Goal: Task Accomplishment & Management: Manage account settings

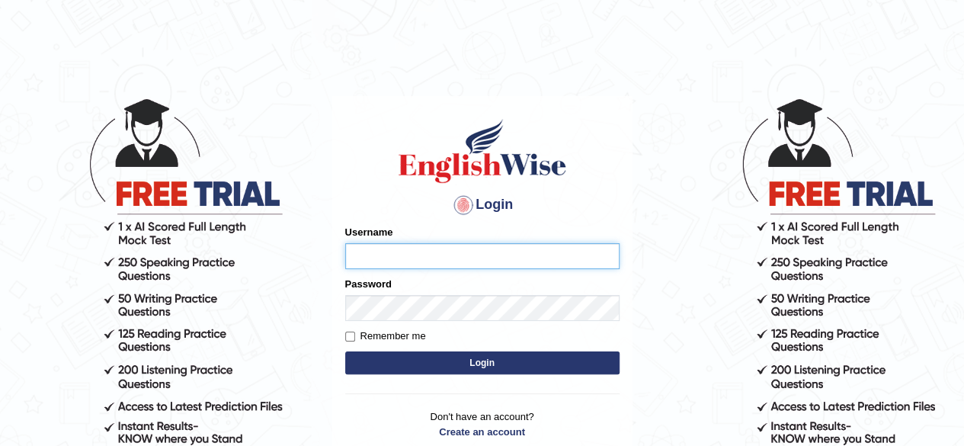
type input "pavithragowda"
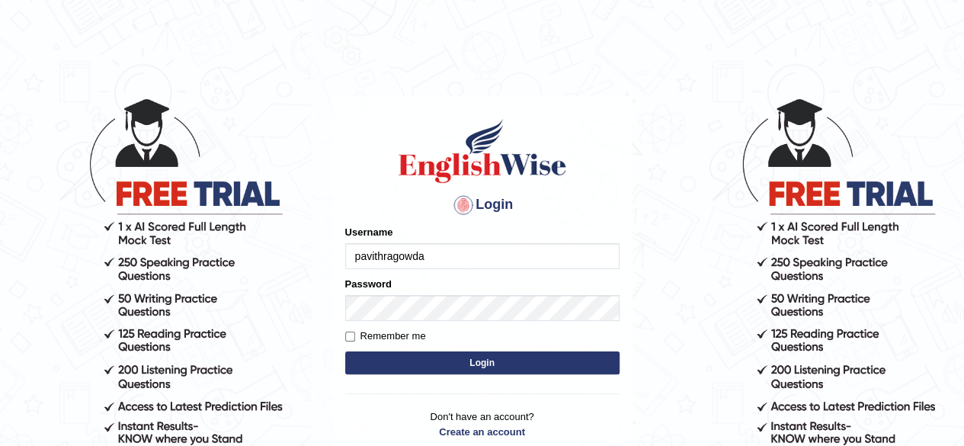
click at [435, 359] on button "Login" at bounding box center [482, 362] width 274 height 23
type input "pavithragowda"
click at [456, 361] on button "Login" at bounding box center [482, 362] width 274 height 23
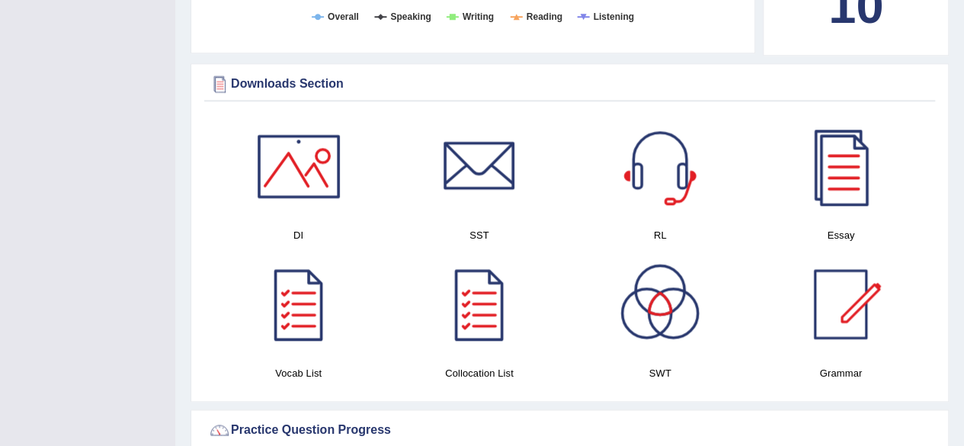
scroll to position [810, 0]
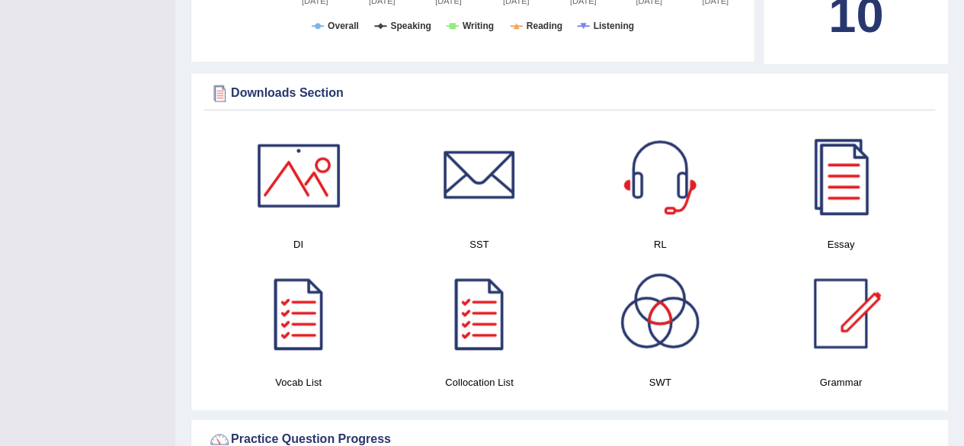
click at [302, 167] on div at bounding box center [298, 175] width 107 height 107
click at [494, 179] on div at bounding box center [479, 175] width 107 height 107
click at [672, 163] on div at bounding box center [660, 175] width 107 height 107
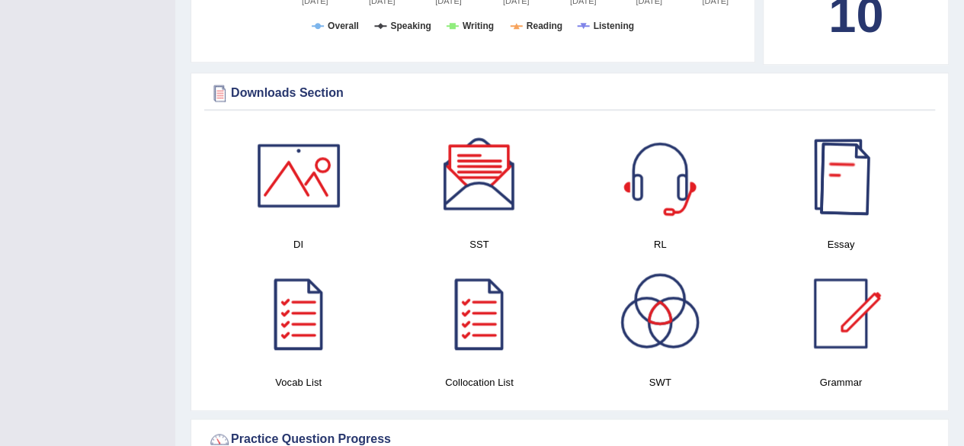
click at [849, 146] on div at bounding box center [841, 175] width 107 height 107
click at [291, 320] on div at bounding box center [298, 313] width 107 height 107
click at [476, 314] on div at bounding box center [479, 313] width 107 height 107
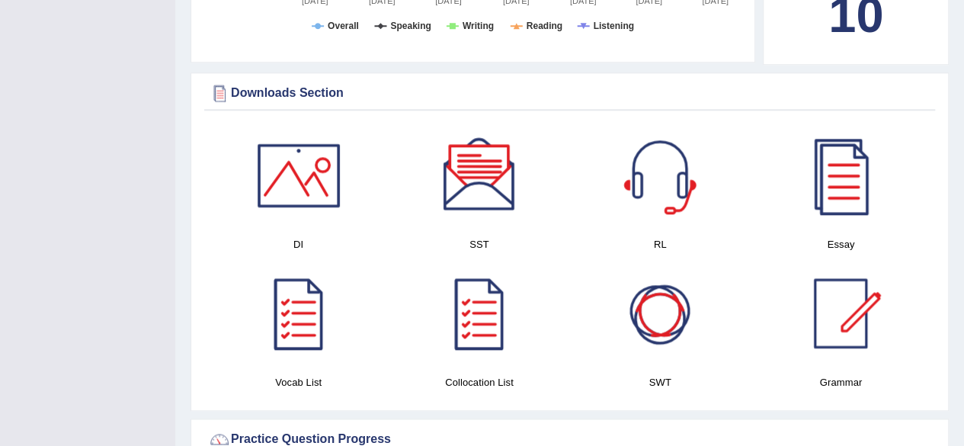
click at [646, 288] on div at bounding box center [660, 313] width 107 height 107
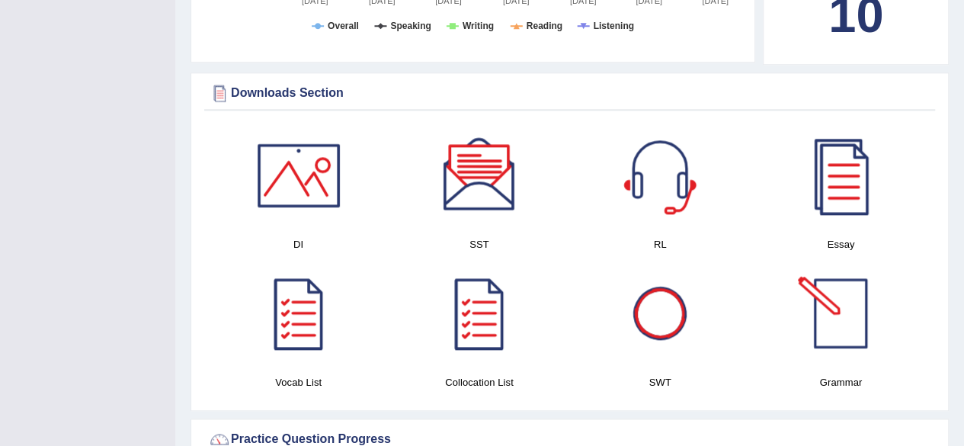
click at [828, 303] on div at bounding box center [841, 313] width 107 height 107
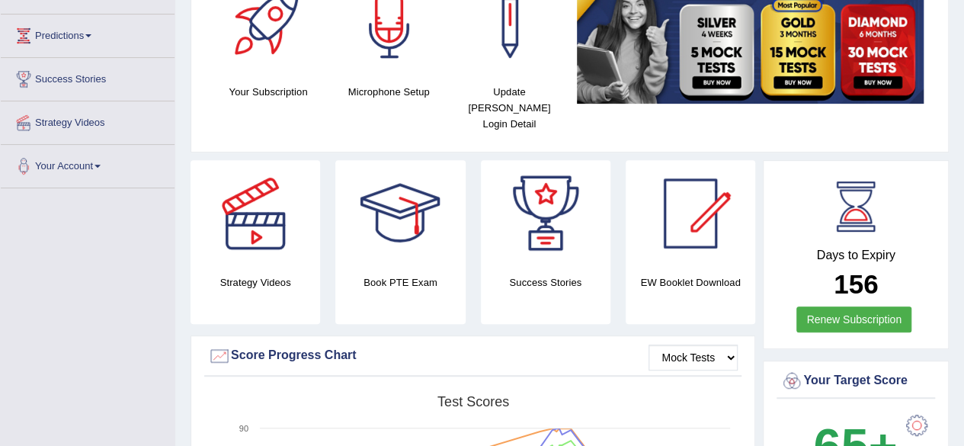
scroll to position [0, 0]
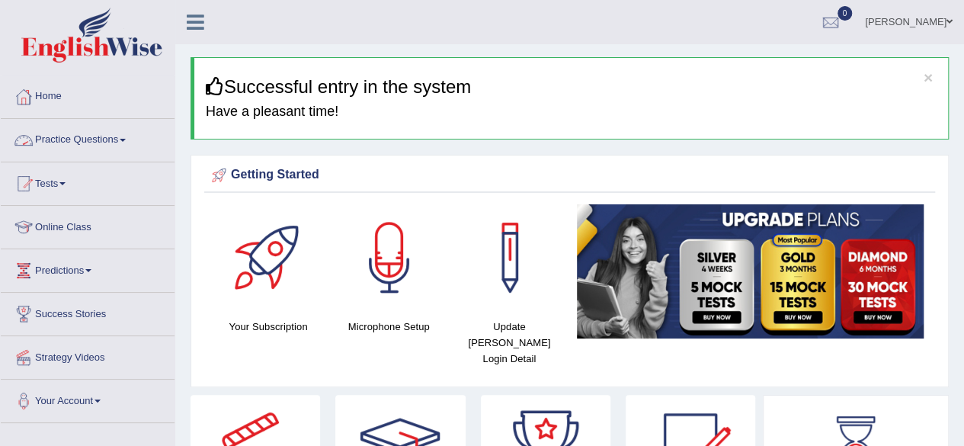
click at [114, 137] on link "Practice Questions" at bounding box center [88, 138] width 174 height 38
